Goal: Task Accomplishment & Management: Manage account settings

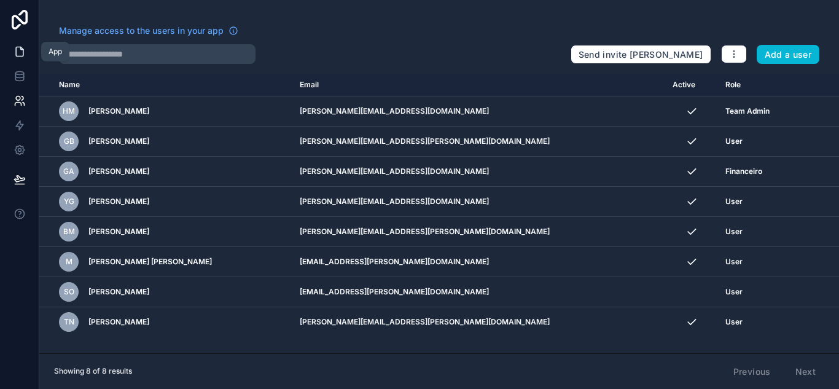
click at [21, 53] on icon at bounding box center [20, 51] width 12 height 12
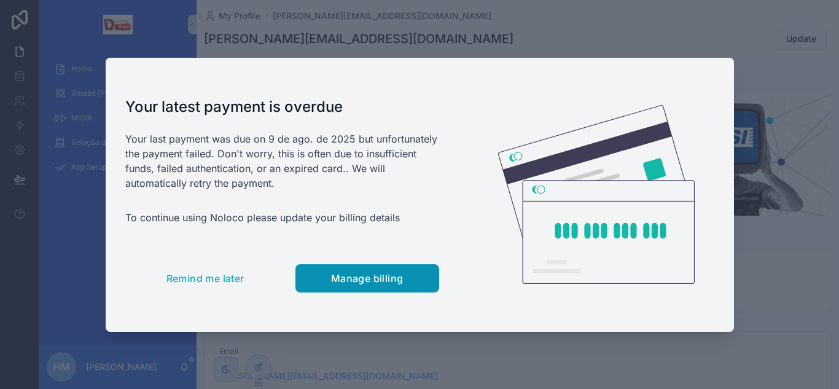
click at [375, 276] on span "Manage billing" at bounding box center [367, 278] width 72 height 12
